Goal: Transaction & Acquisition: Book appointment/travel/reservation

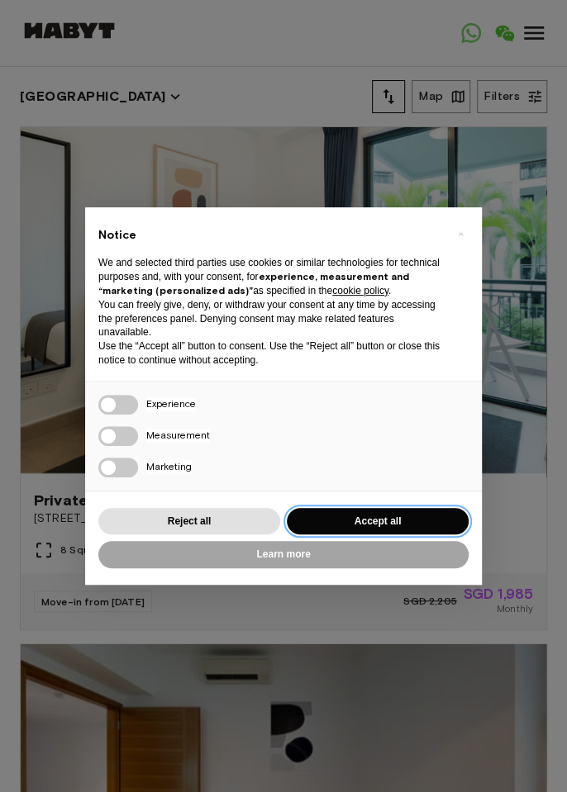
click at [425, 510] on button "Accept all" at bounding box center [378, 521] width 182 height 27
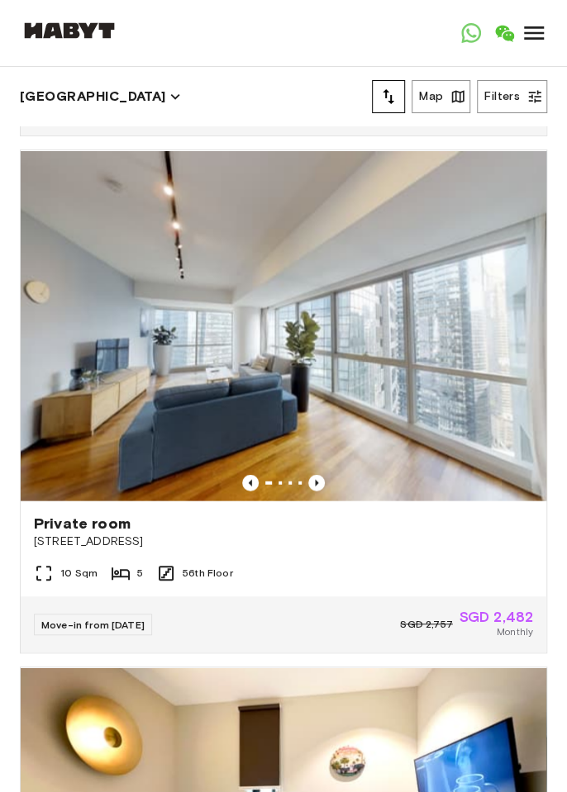
scroll to position [1012, 0]
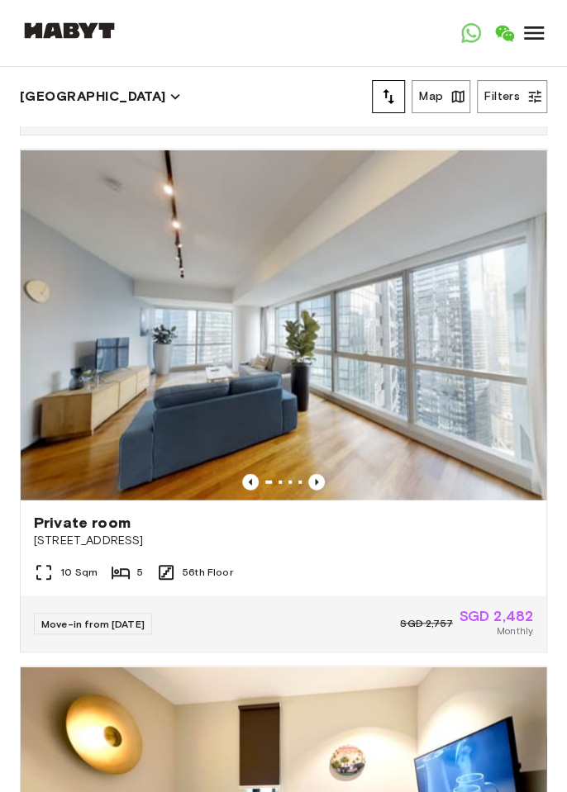
click at [316, 479] on icon "Previous image" at bounding box center [316, 481] width 3 height 7
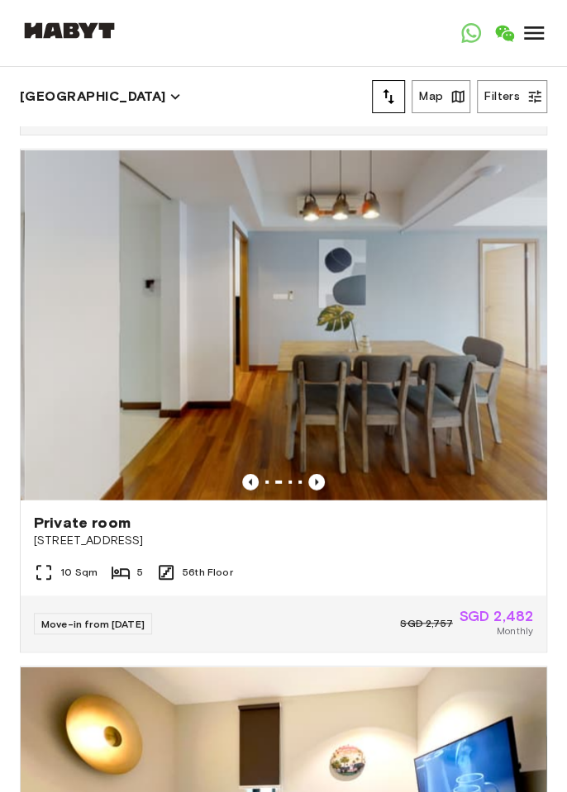
click at [316, 479] on icon "Previous image" at bounding box center [316, 481] width 3 height 7
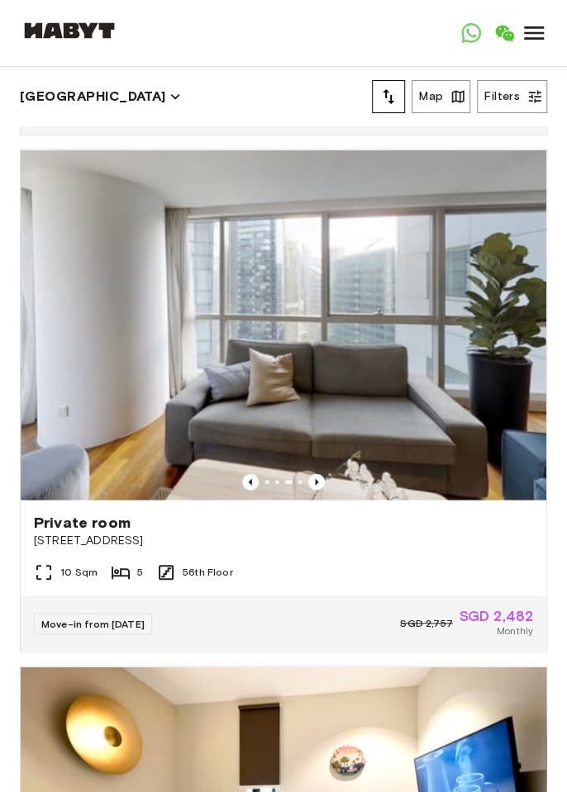
click at [316, 473] on icon "Previous image" at bounding box center [316, 481] width 17 height 17
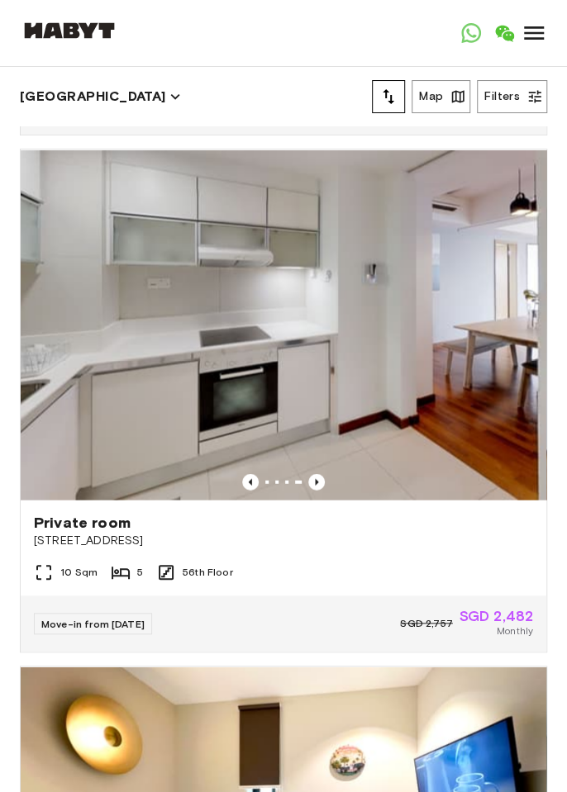
click at [316, 479] on icon "Previous image" at bounding box center [316, 481] width 3 height 7
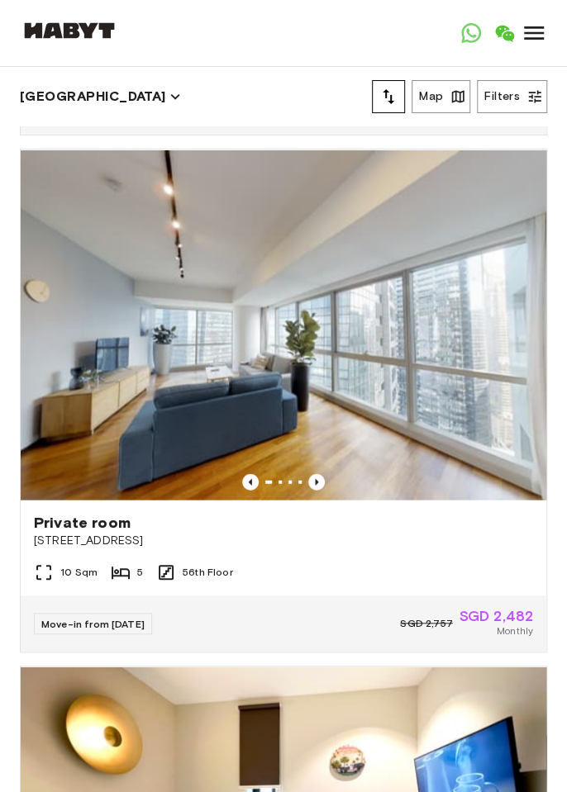
click at [372, 408] on img at bounding box center [284, 325] width 526 height 350
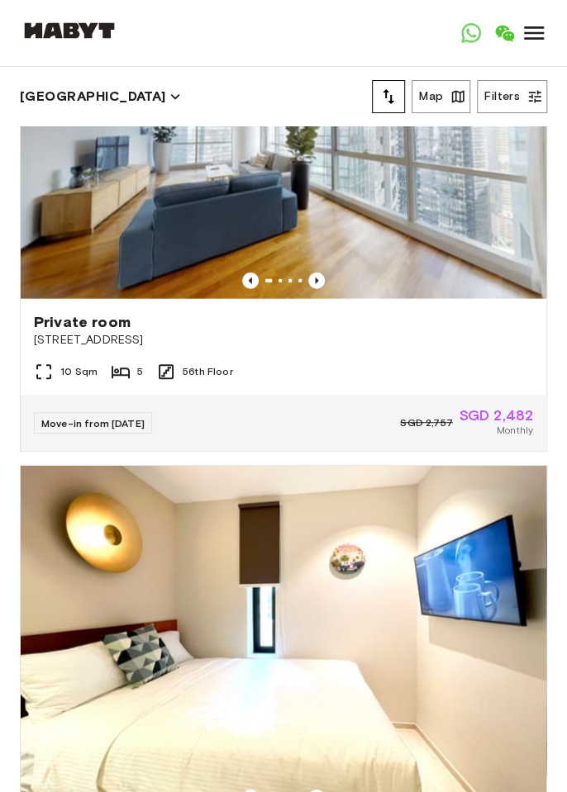
scroll to position [1207, 0]
